Goal: Transaction & Acquisition: Purchase product/service

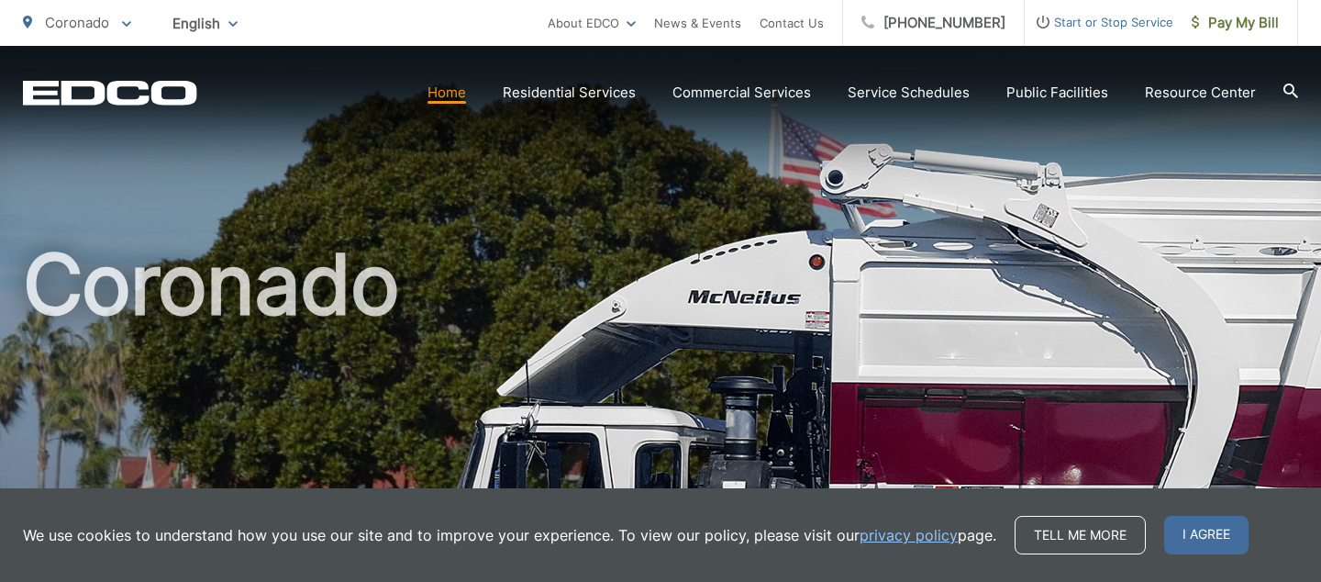
click at [466, 98] on link "Home" at bounding box center [447, 93] width 39 height 22
click at [124, 20] on span at bounding box center [126, 23] width 9 height 22
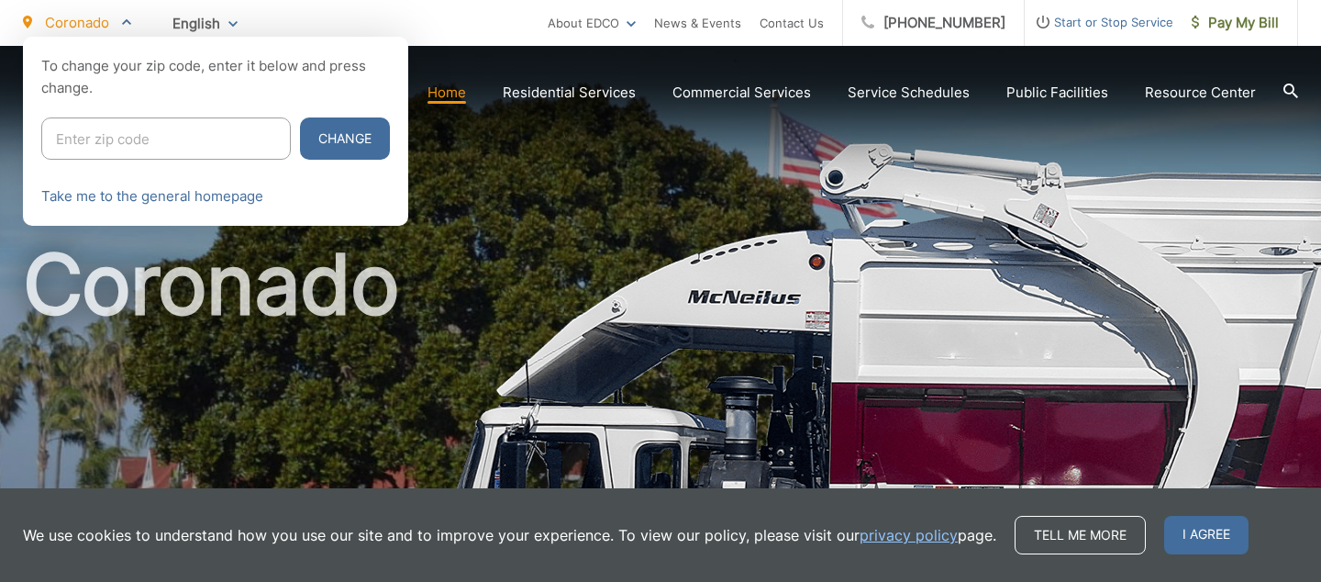
click at [233, 14] on span "English" at bounding box center [205, 23] width 93 height 32
click at [223, 195] on link "Take me to the general homepage" at bounding box center [152, 196] width 222 height 22
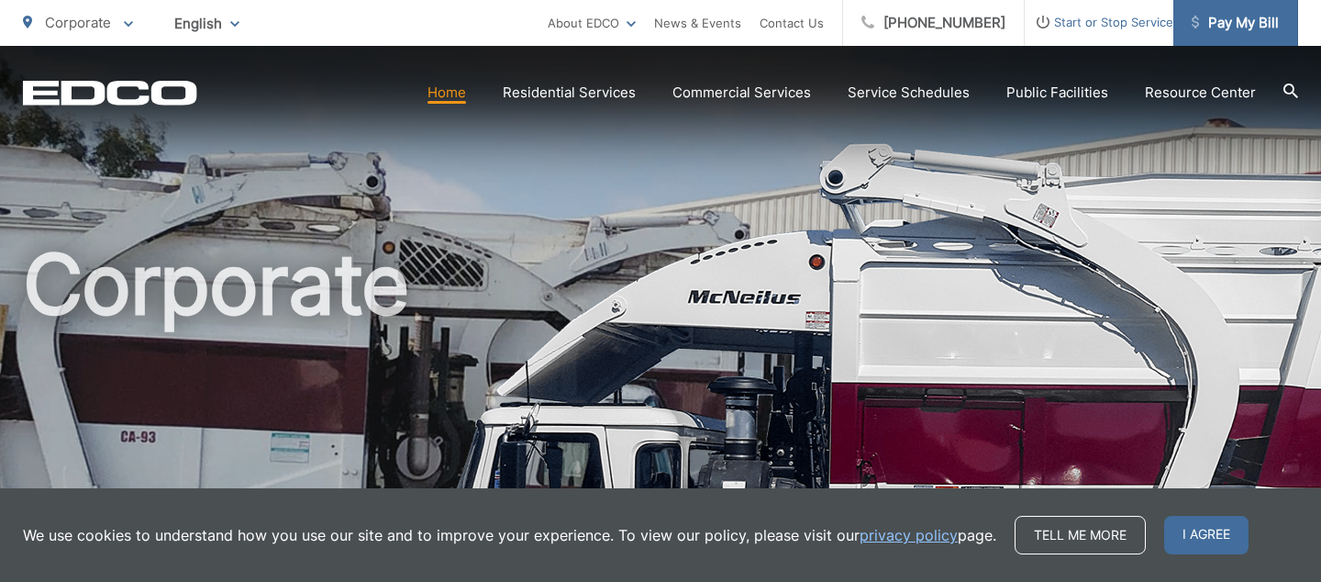
click at [1262, 20] on span "Pay My Bill" at bounding box center [1235, 23] width 87 height 22
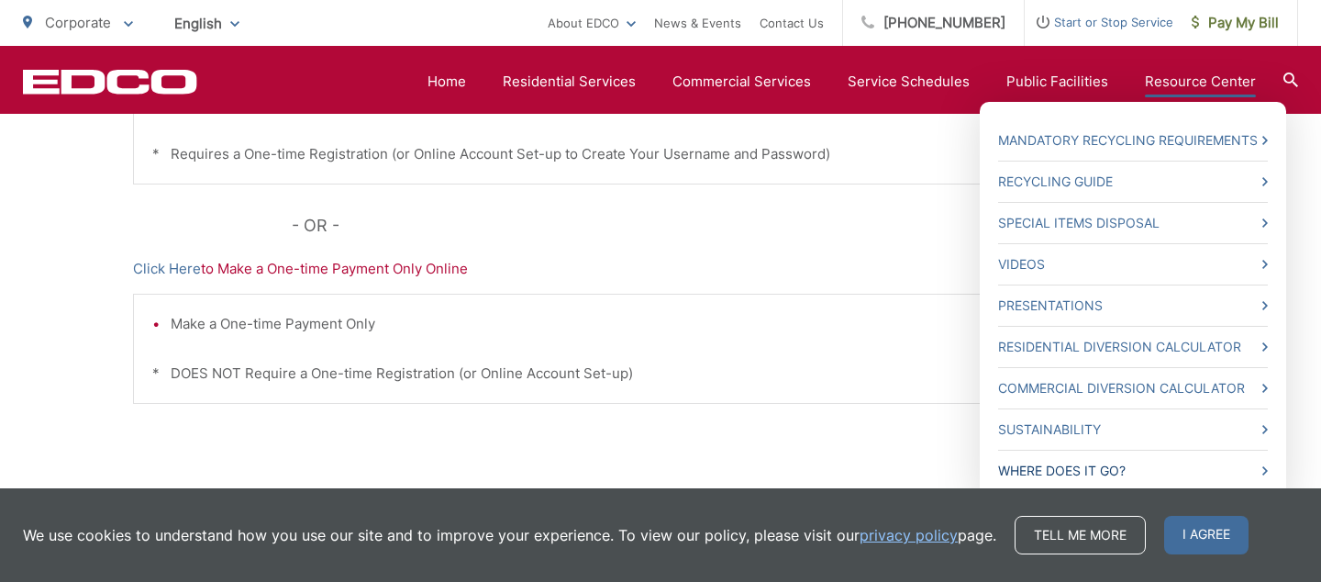
scroll to position [652, 0]
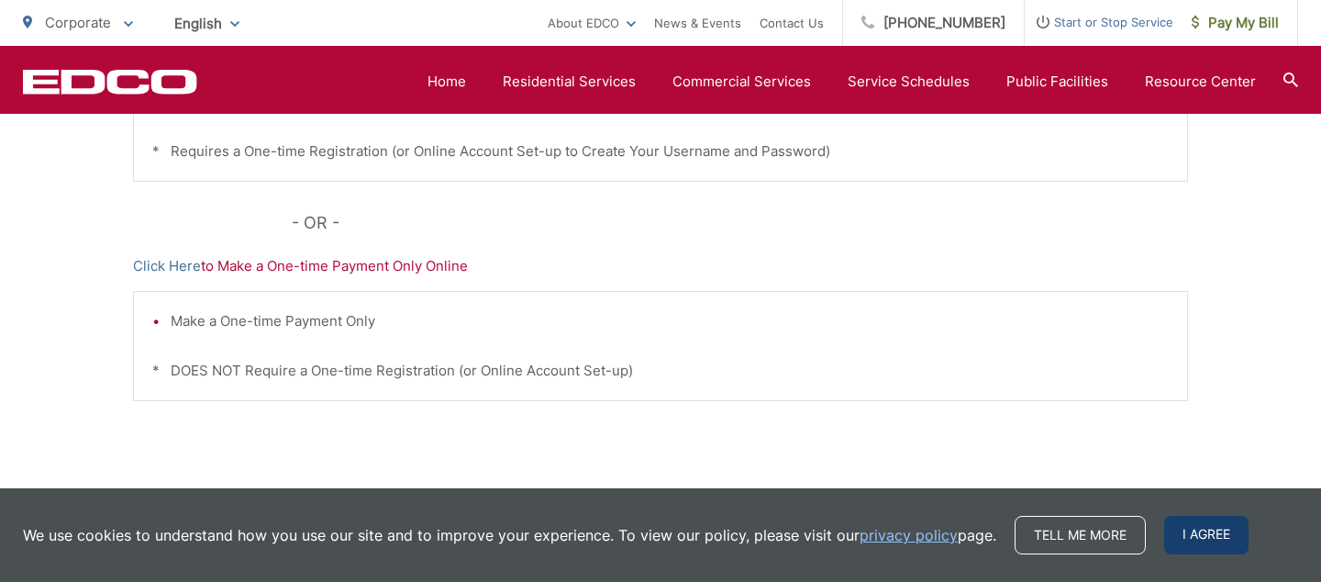
click at [1200, 534] on span "I agree" at bounding box center [1206, 535] width 84 height 39
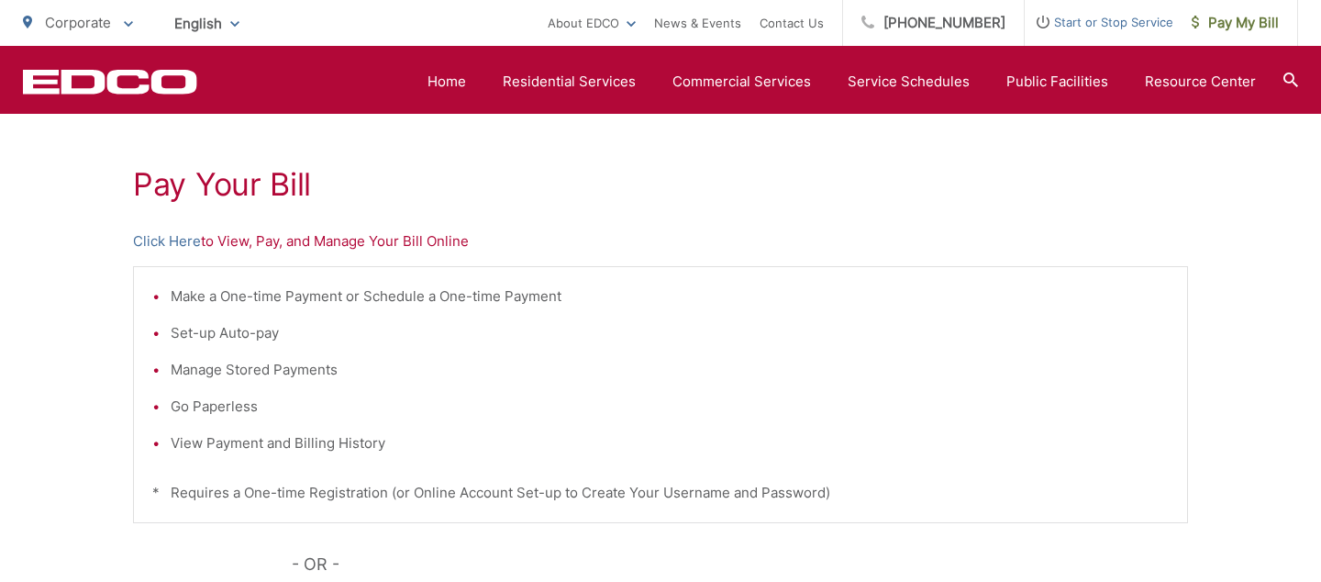
scroll to position [303, 0]
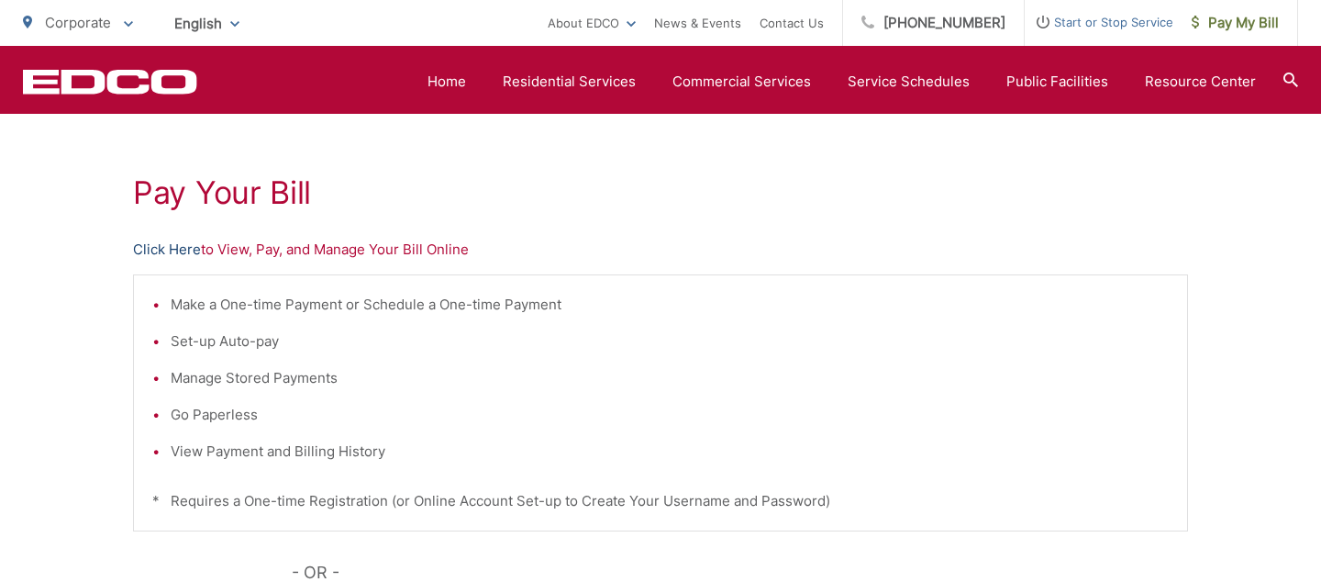
click at [160, 249] on link "Click Here" at bounding box center [167, 250] width 68 height 22
